Goal: Find specific page/section: Find specific page/section

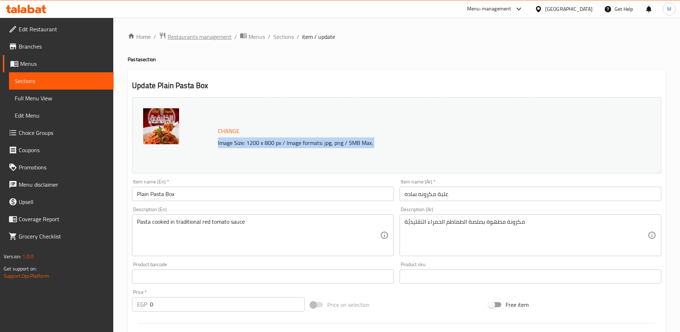
click at [211, 36] on span "Restaurants management" at bounding box center [200, 36] width 64 height 9
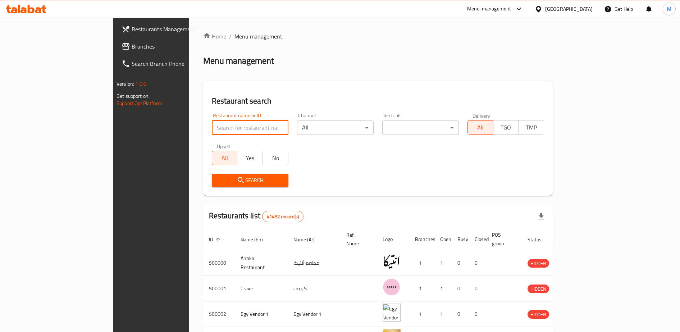
click at [212, 130] on input "search" at bounding box center [250, 128] width 77 height 14
type input "H"
click button "Search" at bounding box center [250, 180] width 77 height 13
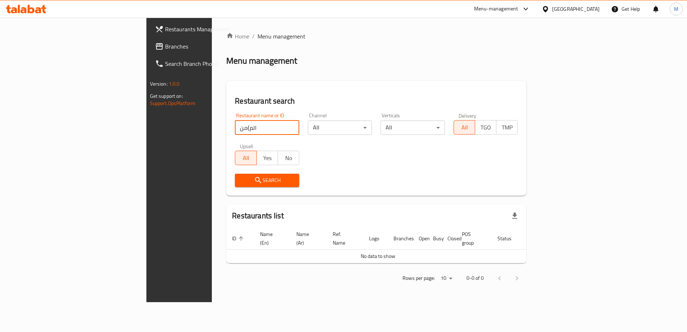
click at [235, 132] on input "الم}من" at bounding box center [267, 128] width 64 height 14
click at [235, 131] on input "الم}من" at bounding box center [267, 128] width 64 height 14
type input "[DEMOGRAPHIC_DATA]"
click button "Search" at bounding box center [267, 180] width 64 height 13
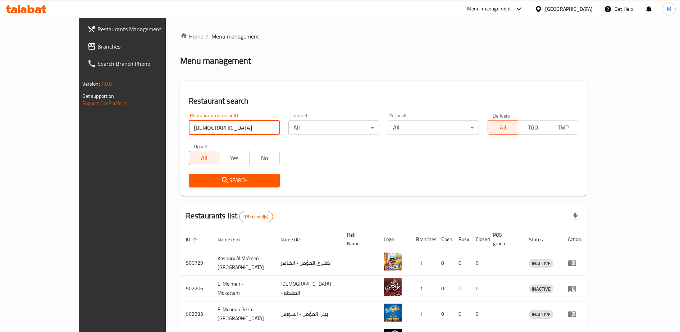
scroll to position [205, 0]
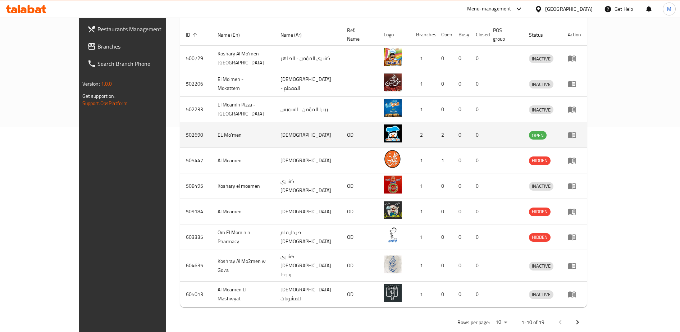
click at [180, 127] on td "502690" at bounding box center [196, 135] width 32 height 26
copy td "502690"
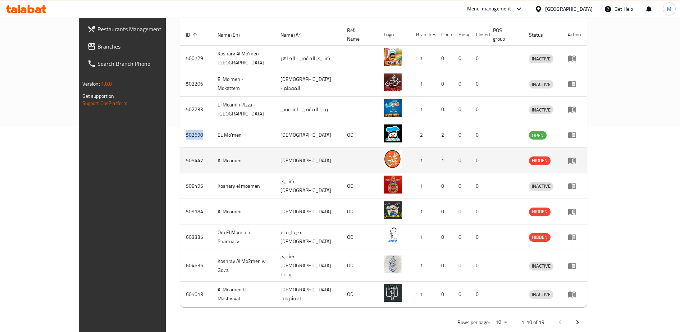
scroll to position [0, 0]
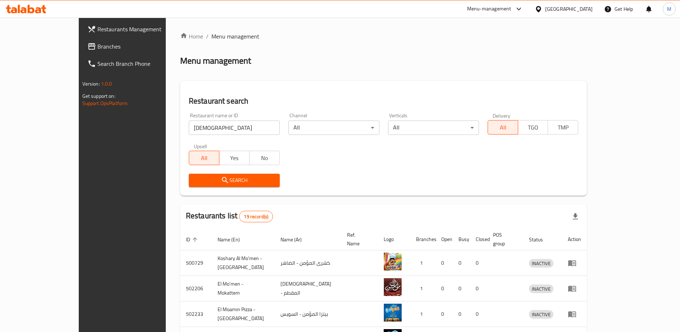
click at [512, 7] on div "Menu-management" at bounding box center [489, 9] width 44 height 9
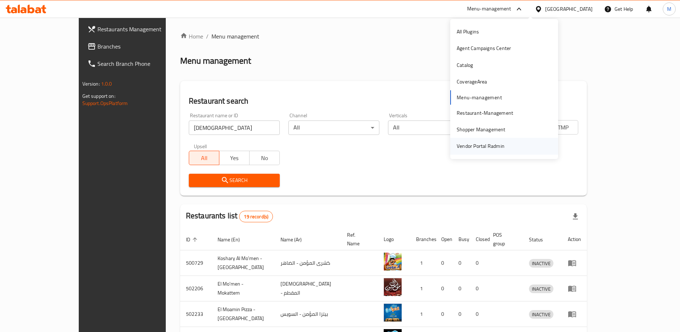
click at [470, 147] on div "Vendor Portal Radmin" at bounding box center [481, 146] width 48 height 8
